Goal: Information Seeking & Learning: Learn about a topic

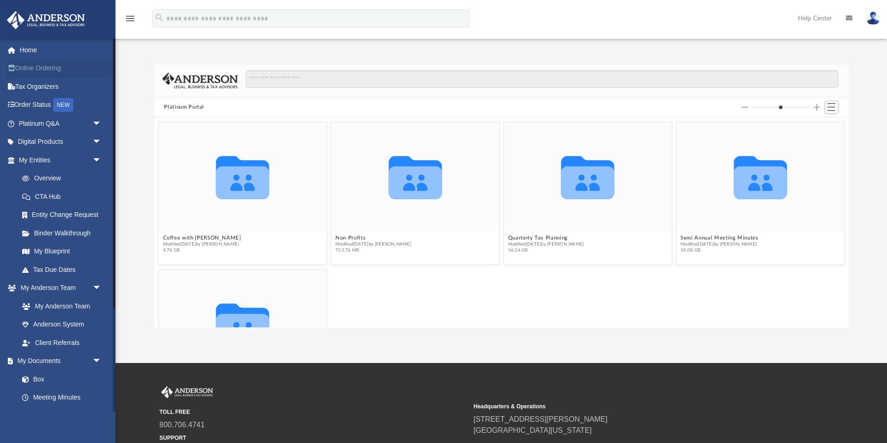
click at [34, 71] on link "Online Ordering" at bounding box center [60, 68] width 109 height 18
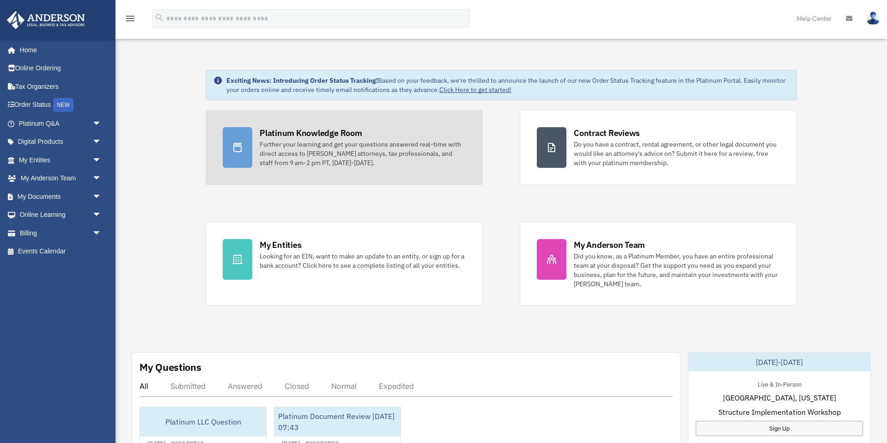
click at [304, 147] on div "Further your learning and get your questions answered real-time with direct acc…" at bounding box center [363, 154] width 206 height 28
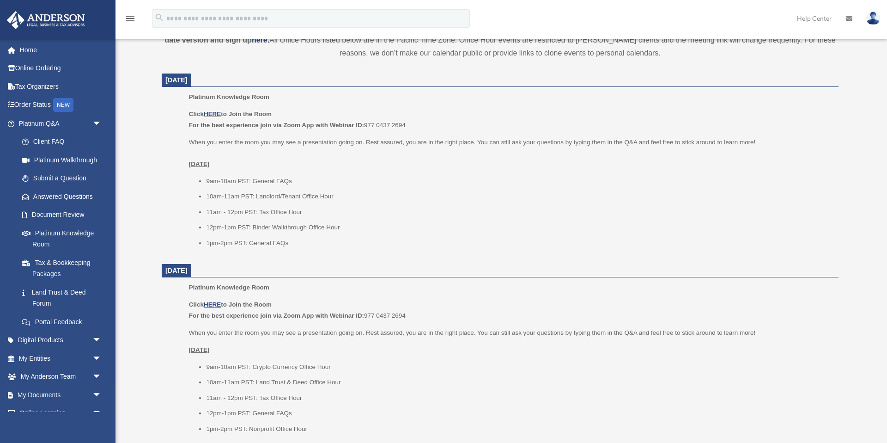
scroll to position [339, 0]
click at [214, 112] on link "HERE" at bounding box center [212, 112] width 17 height 7
